Goal: Browse casually

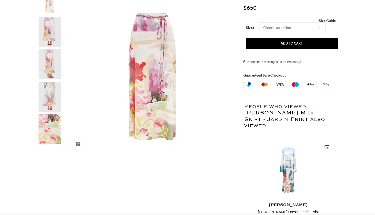
scroll to position [153, 0]
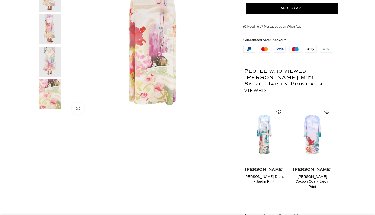
click at [53, 97] on img at bounding box center [49, 94] width 31 height 30
click at [40, 98] on img at bounding box center [49, 94] width 31 height 30
click at [43, 97] on img at bounding box center [49, 94] width 31 height 30
click at [55, 58] on img at bounding box center [49, 61] width 31 height 30
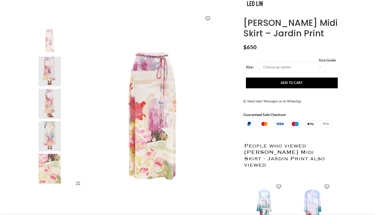
scroll to position [66, 0]
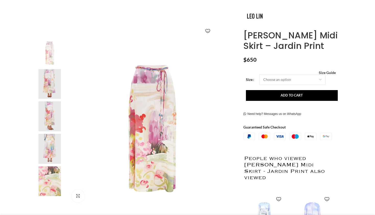
click at [45, 90] on img at bounding box center [49, 84] width 31 height 30
click at [39, 110] on img at bounding box center [49, 116] width 31 height 30
click at [48, 97] on img at bounding box center [49, 84] width 31 height 30
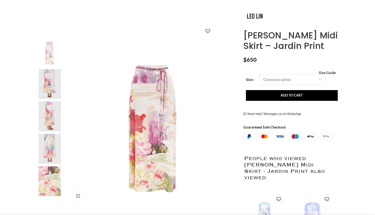
click at [46, 77] on img at bounding box center [49, 84] width 31 height 30
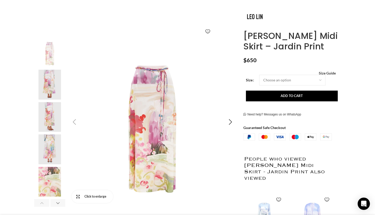
click at [79, 195] on link "Click to enlarge" at bounding box center [92, 196] width 41 height 13
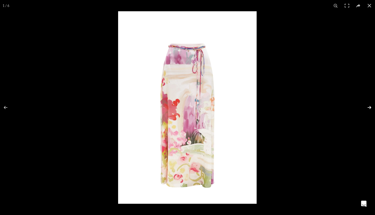
click at [372, 112] on button at bounding box center [367, 108] width 18 height 26
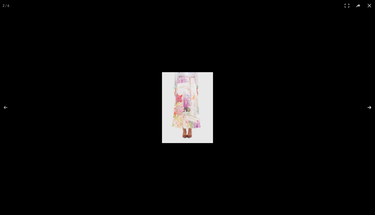
click at [371, 106] on button at bounding box center [367, 108] width 18 height 26
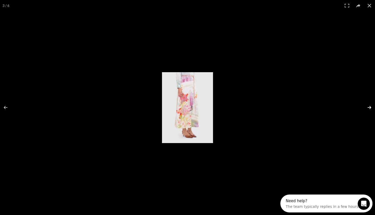
scroll to position [0, 0]
click at [371, 107] on button at bounding box center [367, 108] width 18 height 26
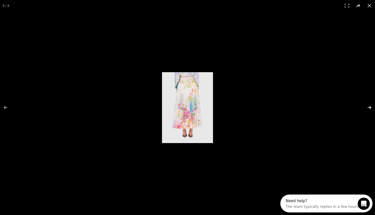
click at [370, 107] on button at bounding box center [367, 108] width 18 height 26
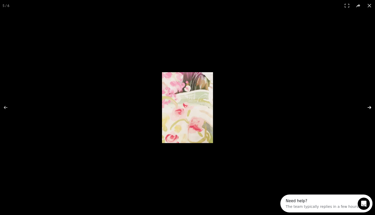
click at [370, 107] on button at bounding box center [367, 108] width 18 height 26
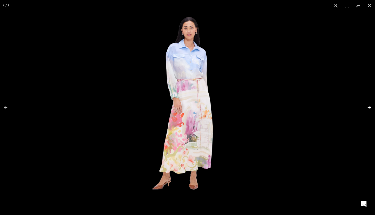
click at [370, 107] on button at bounding box center [367, 108] width 18 height 26
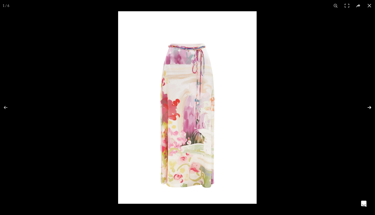
click at [369, 107] on button at bounding box center [367, 108] width 18 height 26
